Goal: Transaction & Acquisition: Purchase product/service

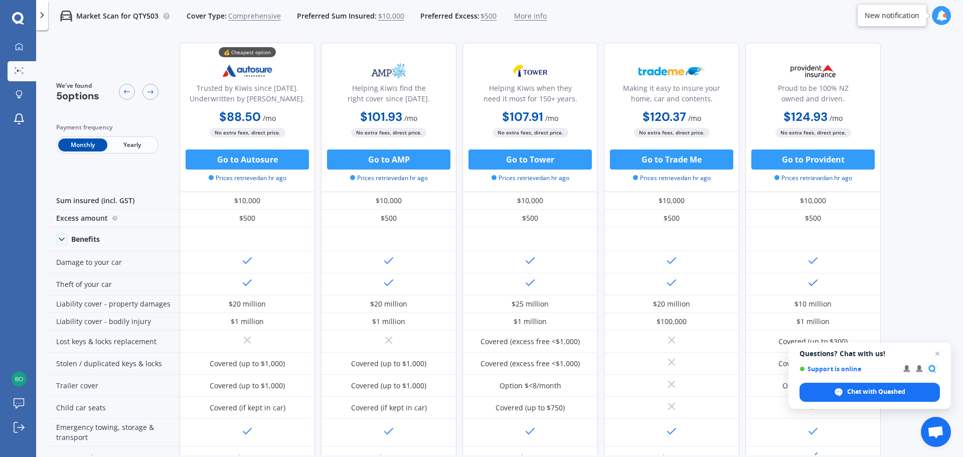
click at [19, 19] on icon at bounding box center [18, 18] width 12 height 13
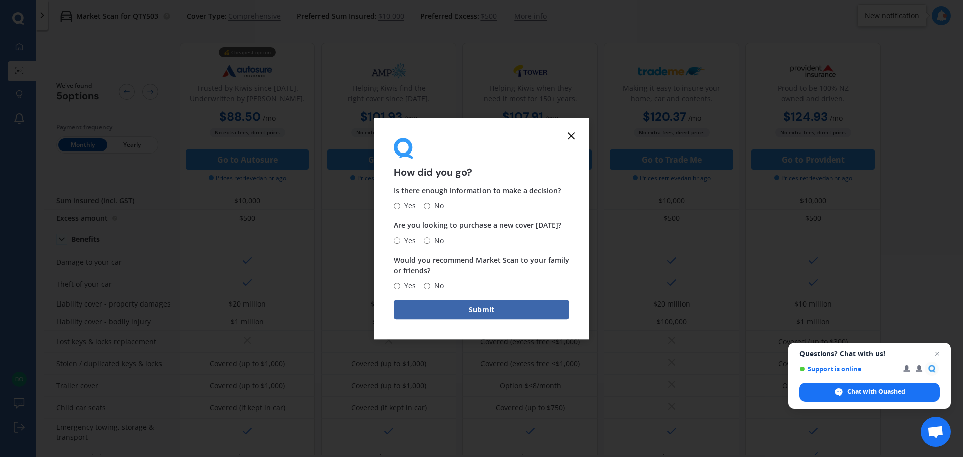
click at [569, 136] on icon at bounding box center [571, 136] width 12 height 12
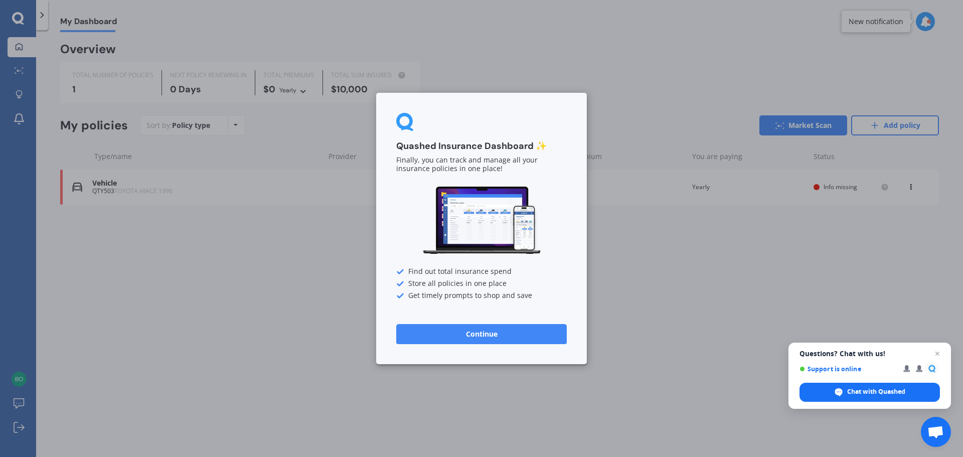
click at [536, 332] on button "Continue" at bounding box center [481, 334] width 171 height 20
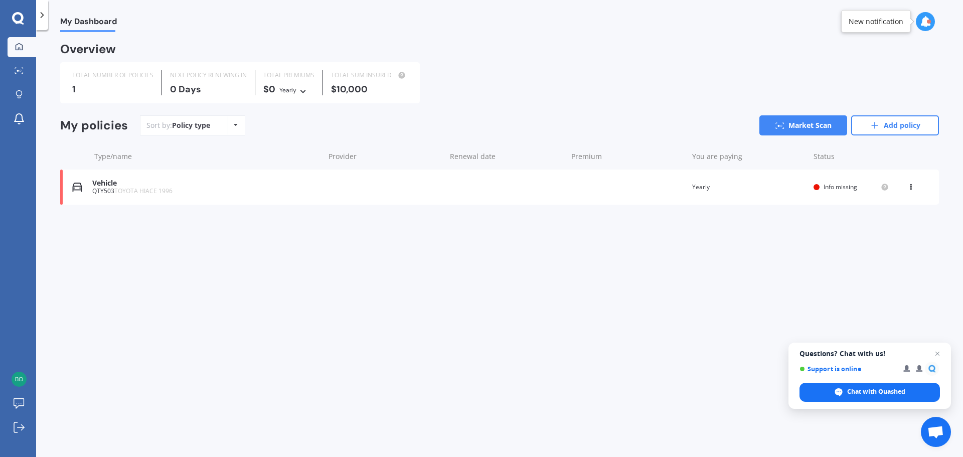
click at [25, 21] on div at bounding box center [18, 18] width 36 height 13
click at [6, 18] on div at bounding box center [18, 18] width 36 height 13
click at [22, 18] on icon at bounding box center [18, 18] width 12 height 12
click at [26, 76] on link "Market Scan" at bounding box center [22, 71] width 29 height 20
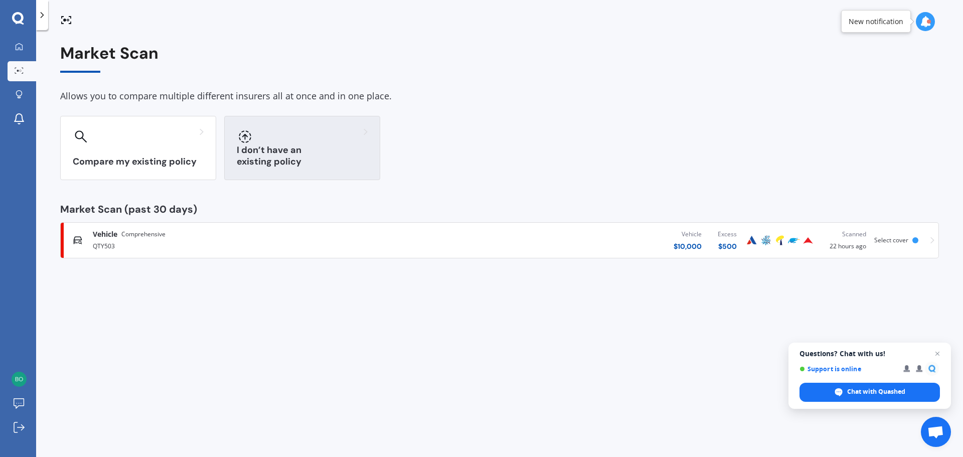
click at [271, 131] on div at bounding box center [302, 136] width 131 height 16
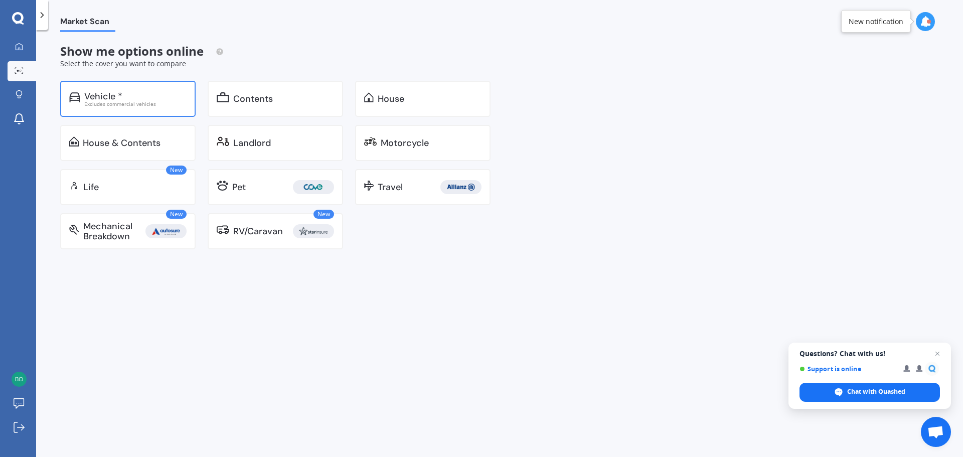
click at [175, 108] on div "Vehicle * Excludes commercial vehicles" at bounding box center [127, 99] width 135 height 36
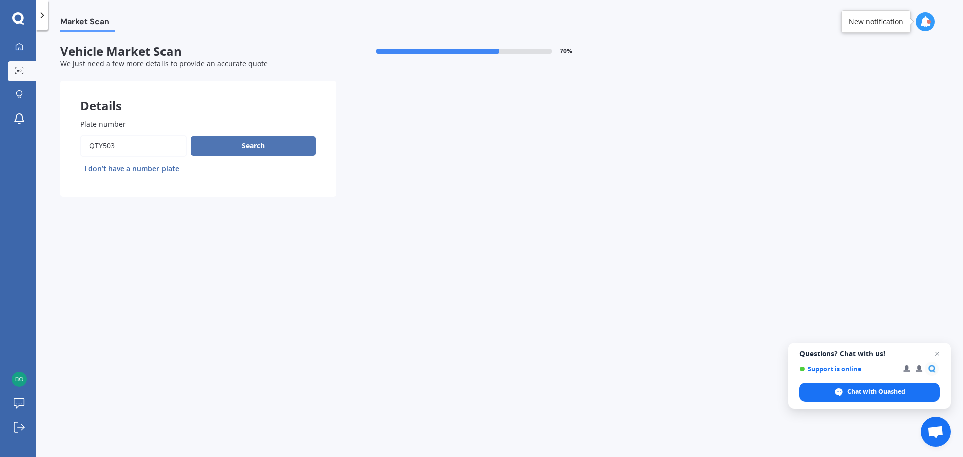
click at [236, 150] on button "Search" at bounding box center [253, 145] width 125 height 19
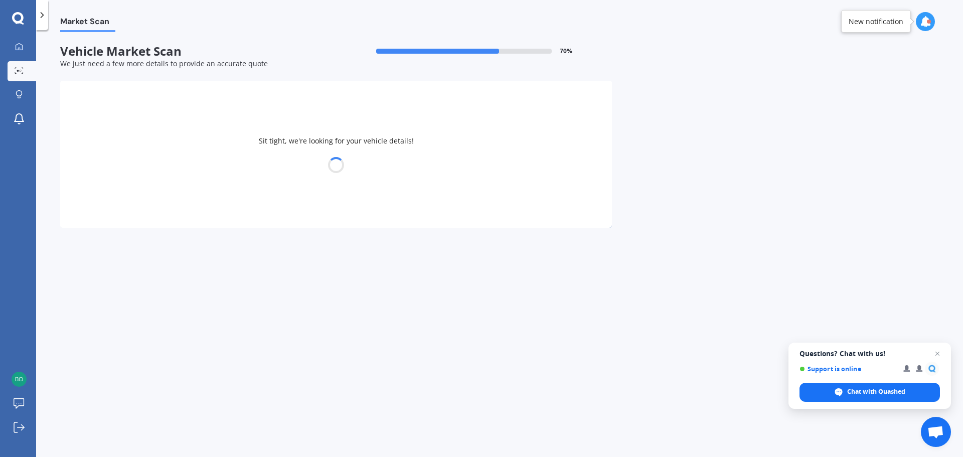
select select "TOYOTA"
select select "HIACE"
select select "24"
select select "09"
select select "1996"
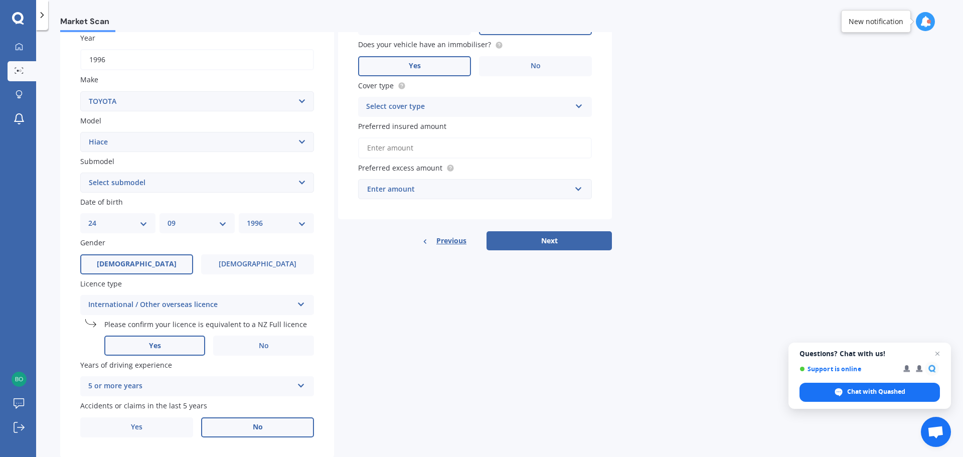
scroll to position [151, 0]
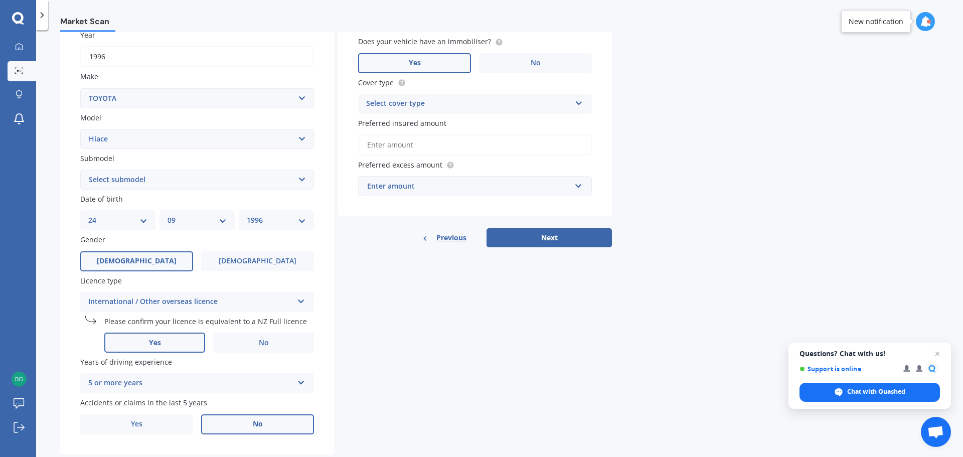
click at [246, 182] on select "Select submodel Diesel Light Van Turbo Diesel Turbo diesel 4WD Van Van petrol 4…" at bounding box center [197, 180] width 234 height 20
select select "DIESEL"
click at [80, 170] on select "Select submodel Diesel Light Van Turbo Diesel Turbo diesel 4WD Van Van petrol 4…" at bounding box center [197, 180] width 234 height 20
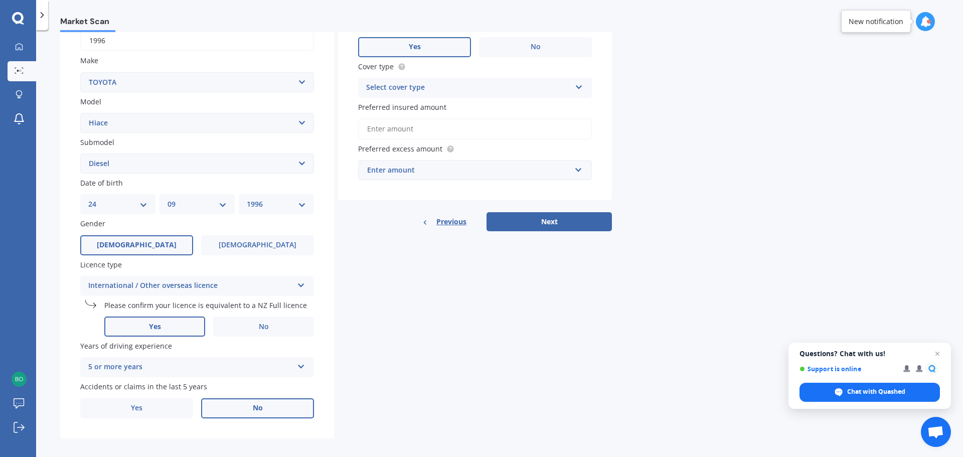
scroll to position [0, 0]
